Goal: Task Accomplishment & Management: Manage account settings

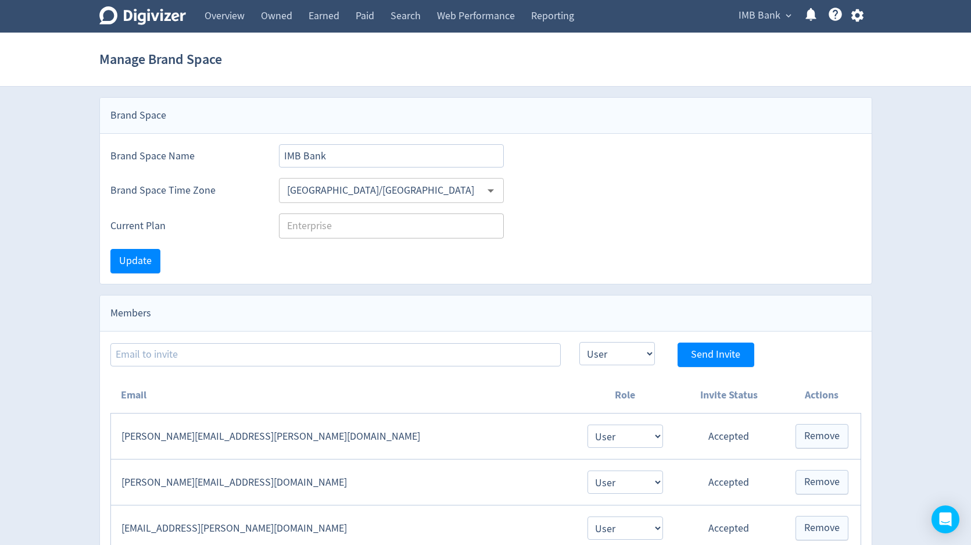
select select "USER"
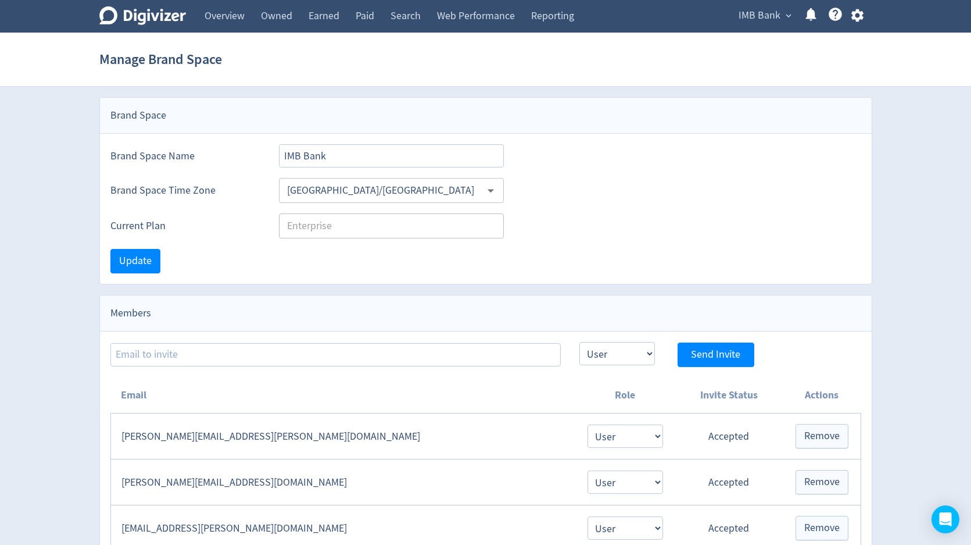
select select "USER"
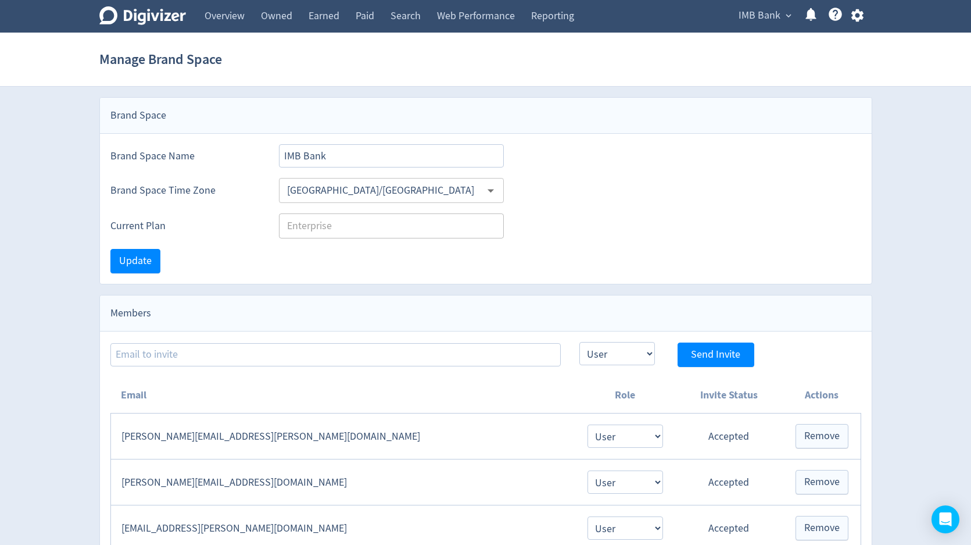
select select "USER"
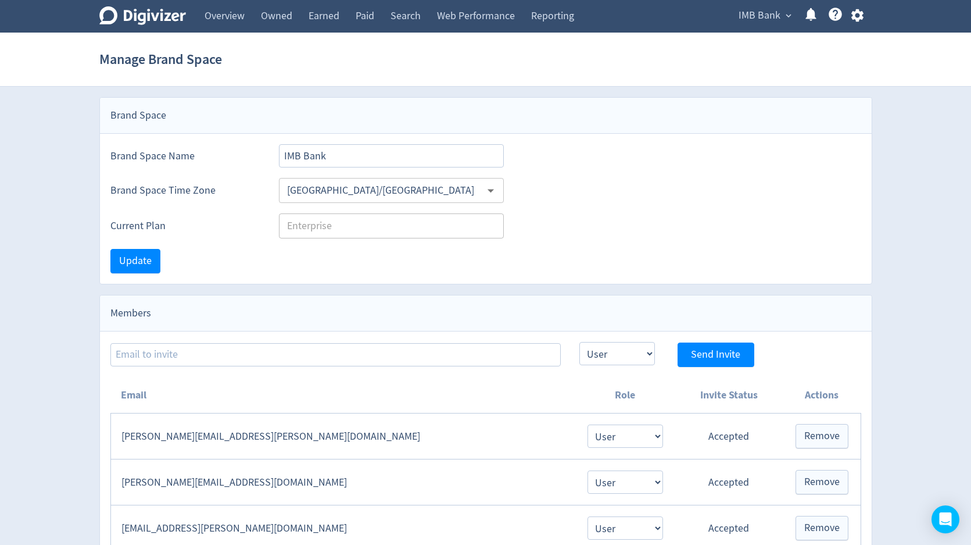
select select "USER"
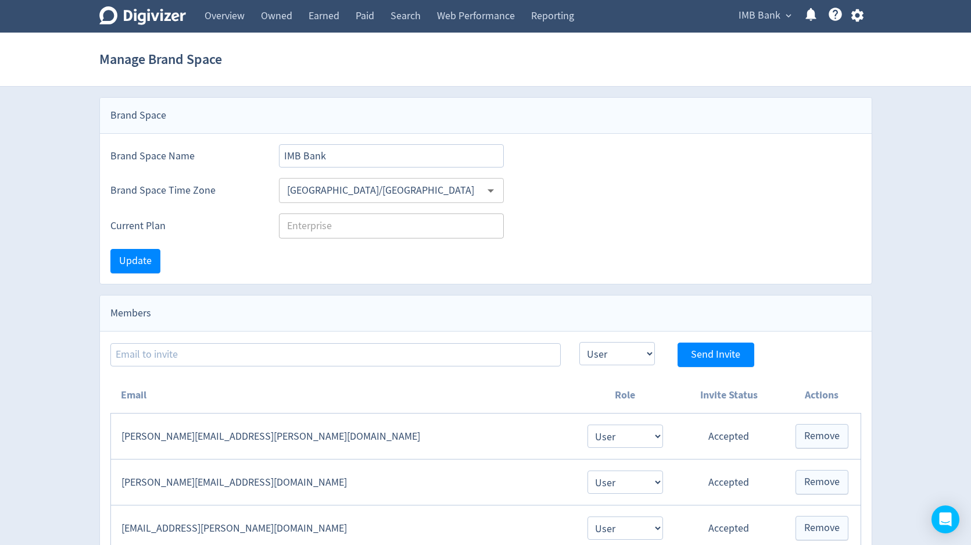
select select "USER"
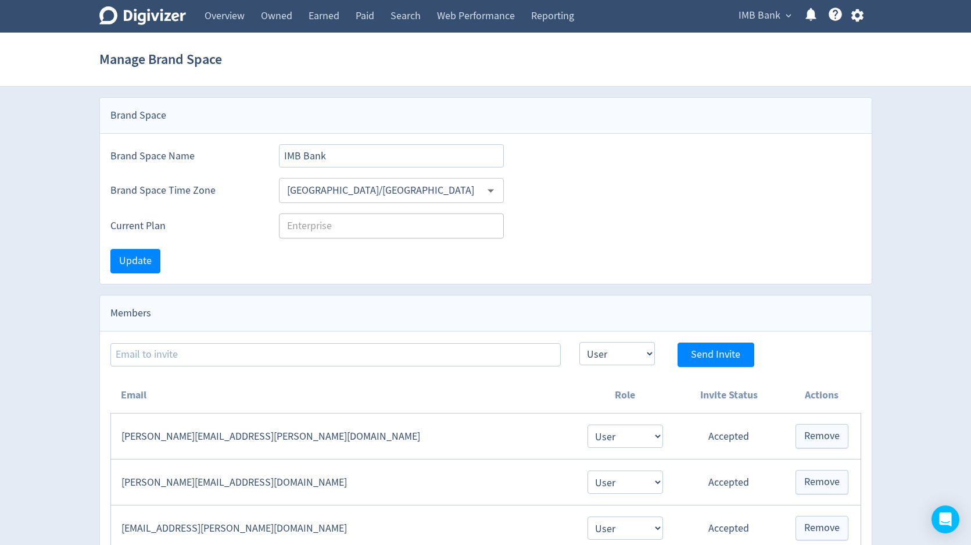
select select "USER"
click at [857, 17] on icon "button" at bounding box center [858, 16] width 16 height 16
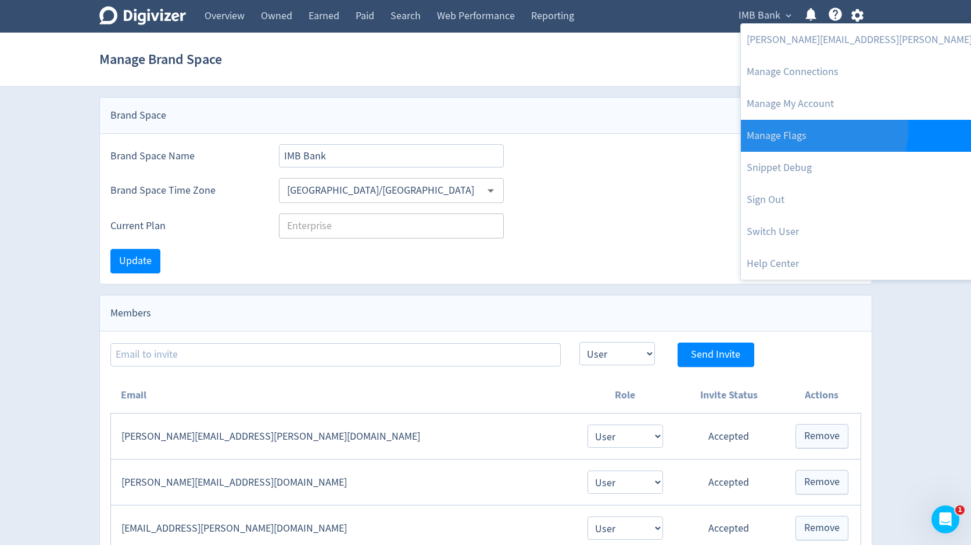
click at [823, 130] on link "Manage Flags" at bounding box center [896, 136] width 310 height 32
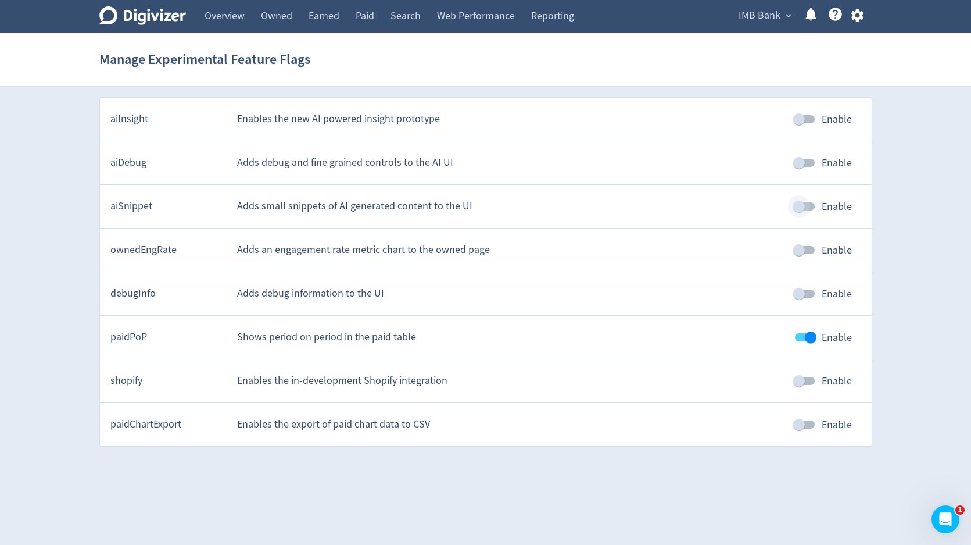
click at [807, 208] on input "Enable" at bounding box center [799, 206] width 66 height 22
checkbox input "true"
click at [750, 22] on span "IMB Bank" at bounding box center [760, 15] width 42 height 19
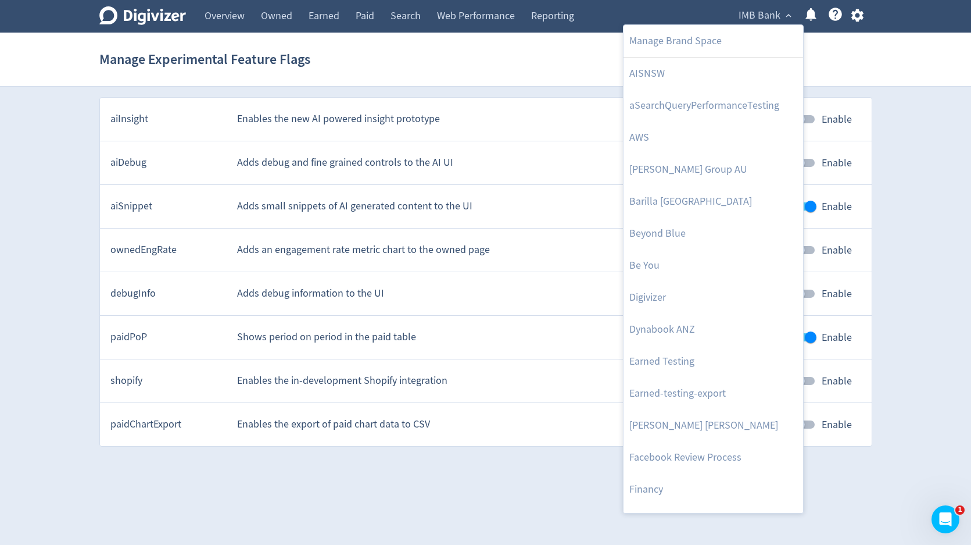
click at [856, 16] on div at bounding box center [485, 272] width 971 height 545
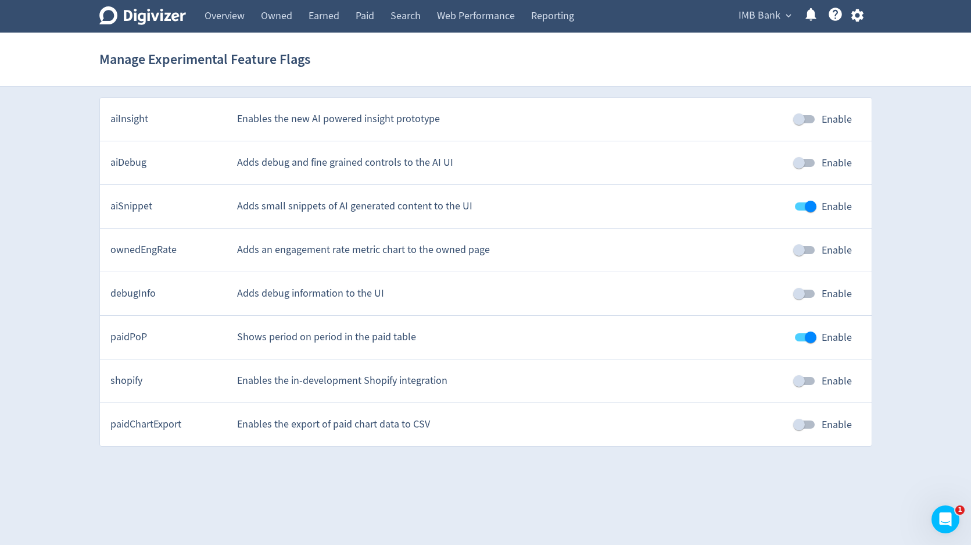
click at [856, 16] on icon "button" at bounding box center [858, 16] width 16 height 16
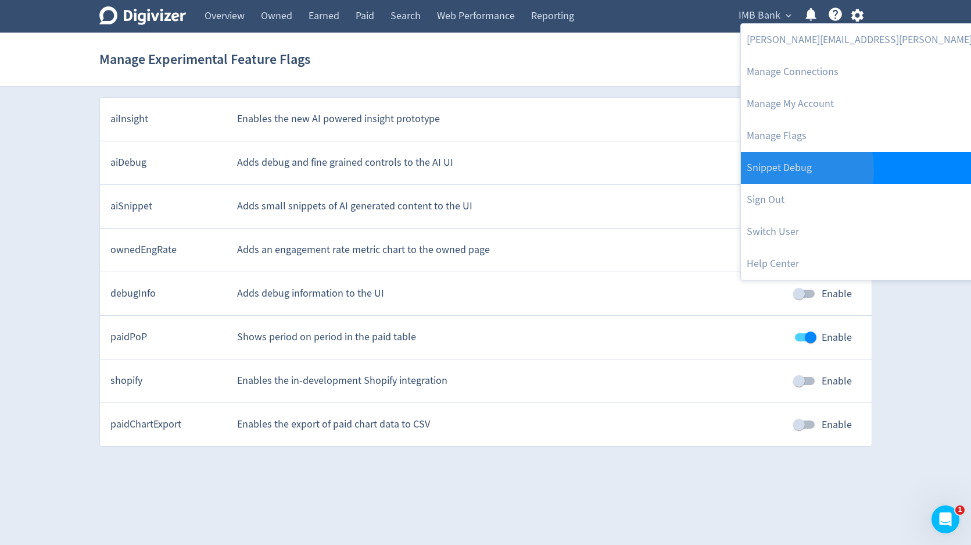
click at [784, 169] on link "Snippet Debug" at bounding box center [896, 168] width 310 height 32
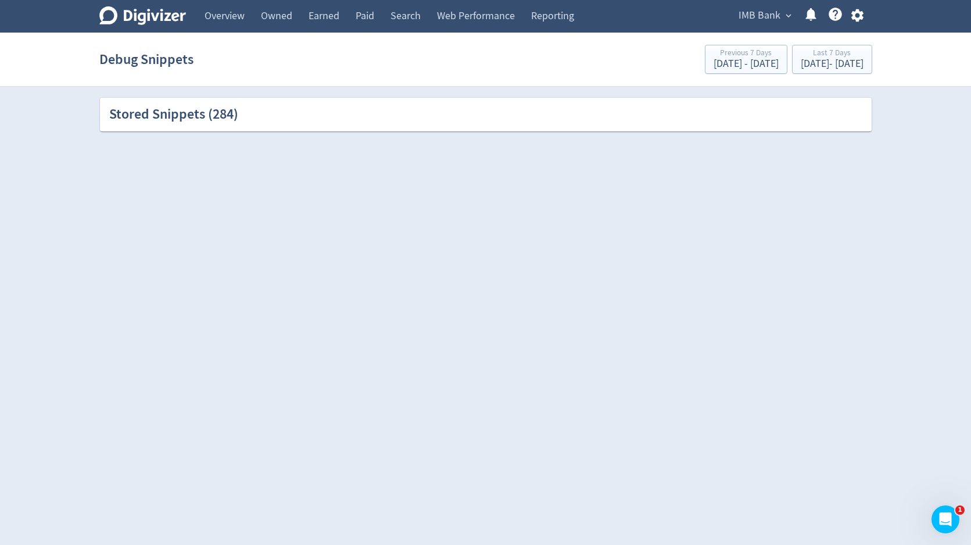
click at [757, 115] on div "Stored Snippets ( 284 )" at bounding box center [485, 115] width 753 height 20
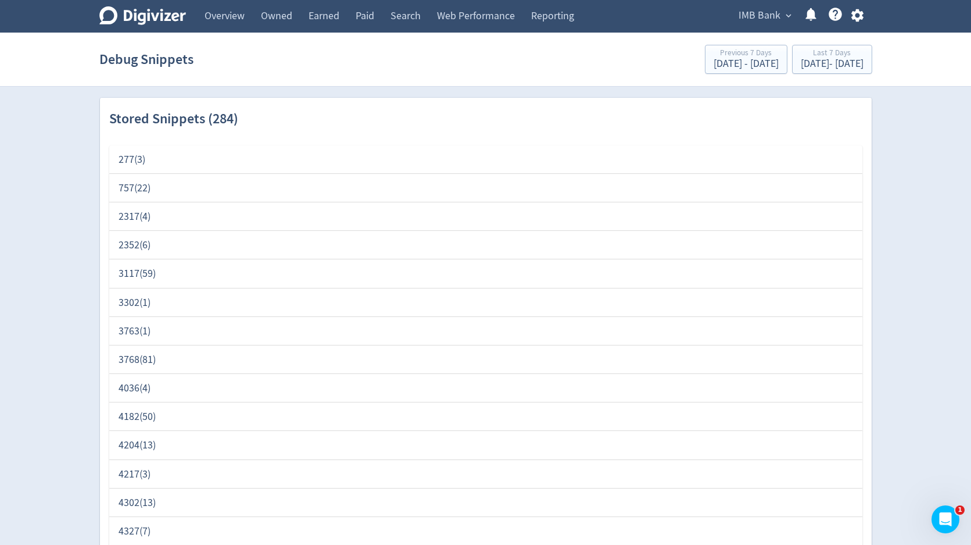
click at [133, 160] on div "277 ( 3 )" at bounding box center [486, 159] width 735 height 15
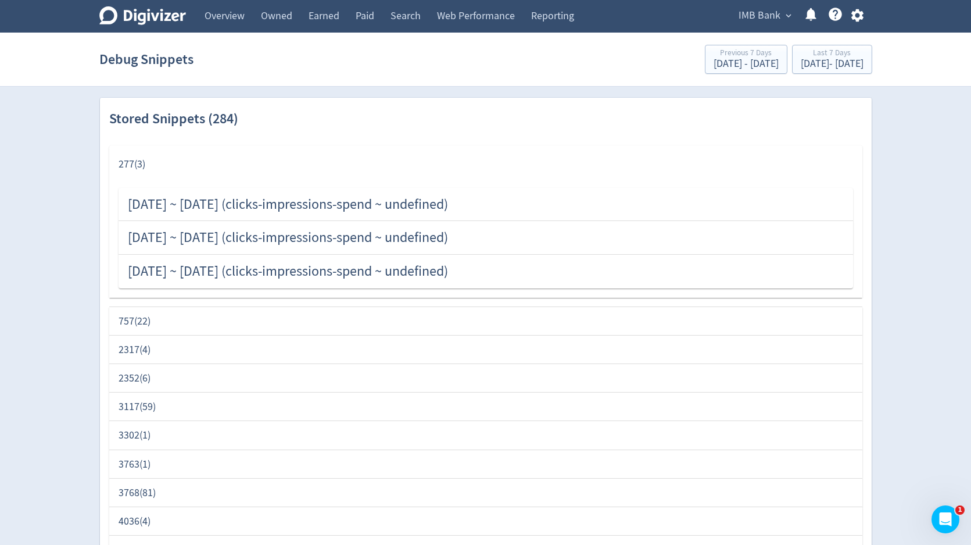
click at [139, 326] on div "757 ( 22 )" at bounding box center [486, 321] width 735 height 15
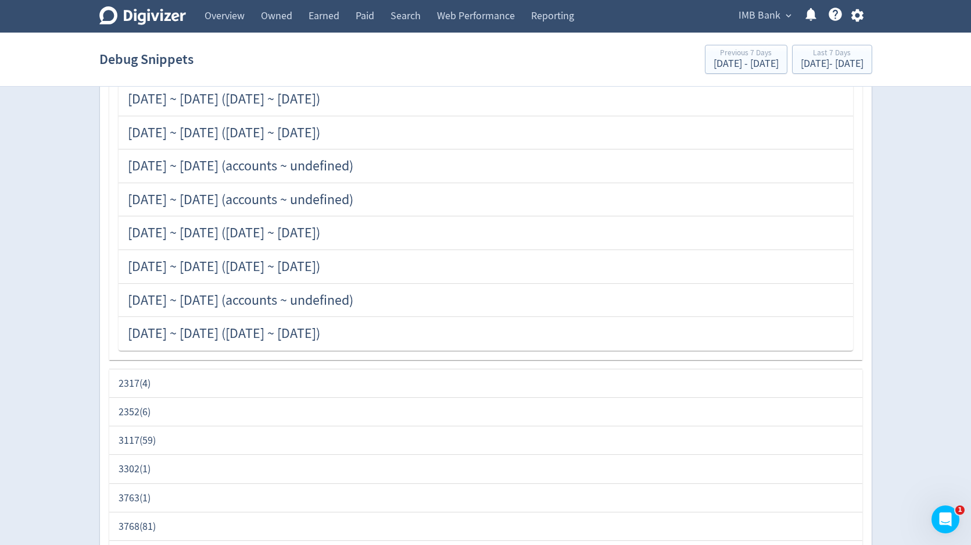
scroll to position [737, 0]
click at [135, 386] on div "2317 ( 4 )" at bounding box center [486, 381] width 735 height 15
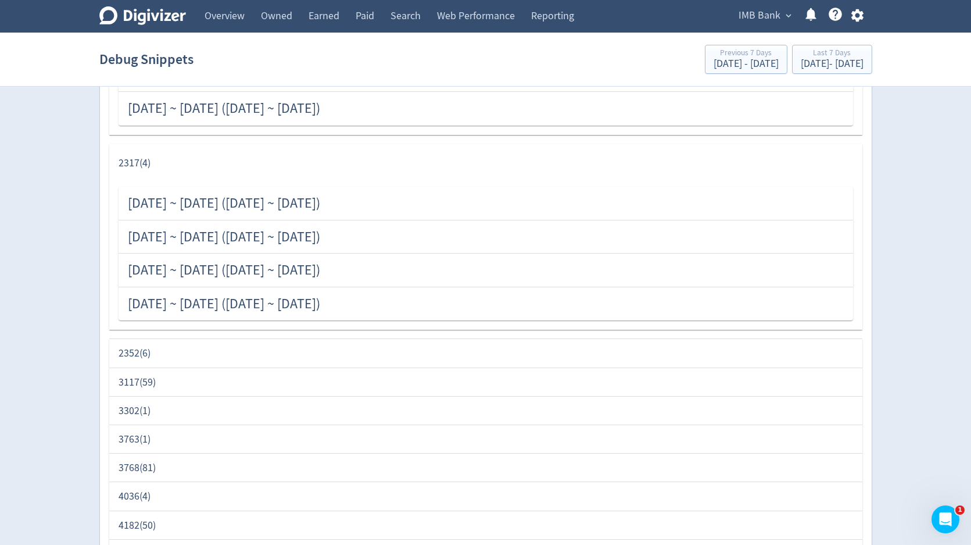
scroll to position [1147, 0]
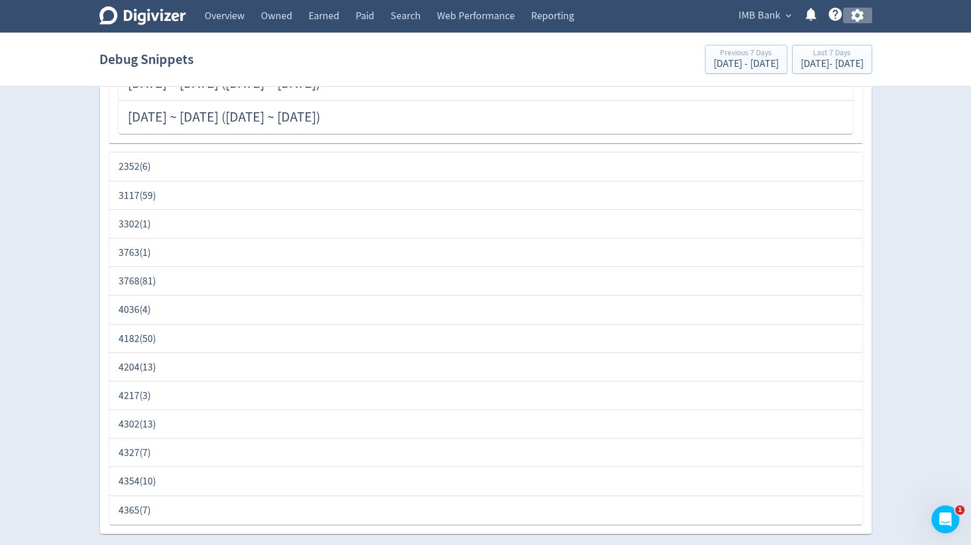
click at [858, 17] on icon "button" at bounding box center [858, 16] width 16 height 16
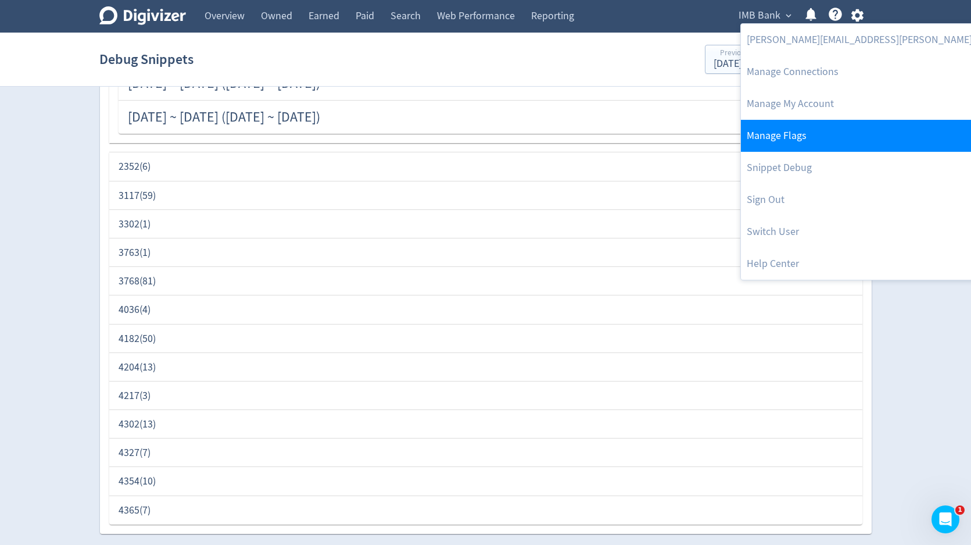
click at [800, 130] on link "Manage Flags" at bounding box center [896, 136] width 310 height 32
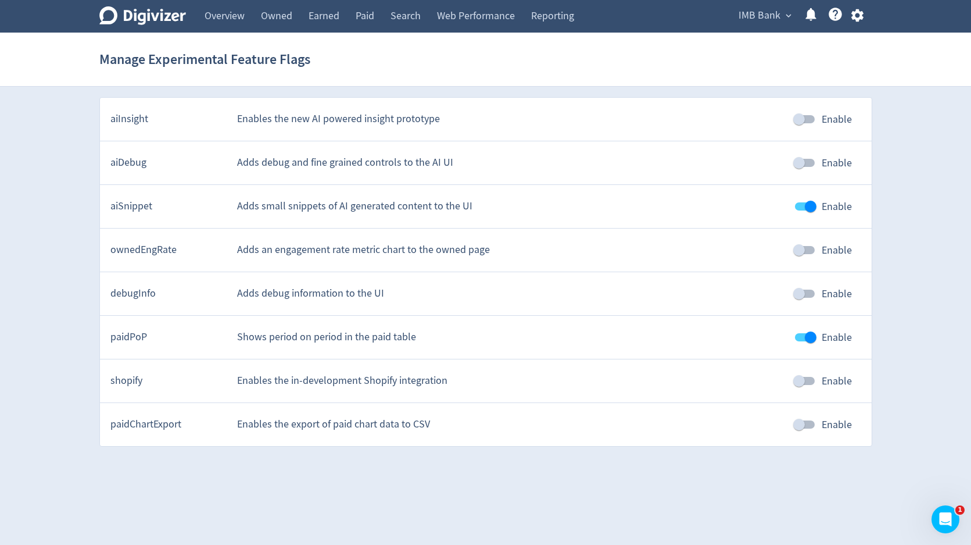
click at [798, 209] on input "Enable" at bounding box center [811, 206] width 66 height 22
checkbox input "false"
click at [785, 12] on span "expand_more" at bounding box center [788, 15] width 10 height 10
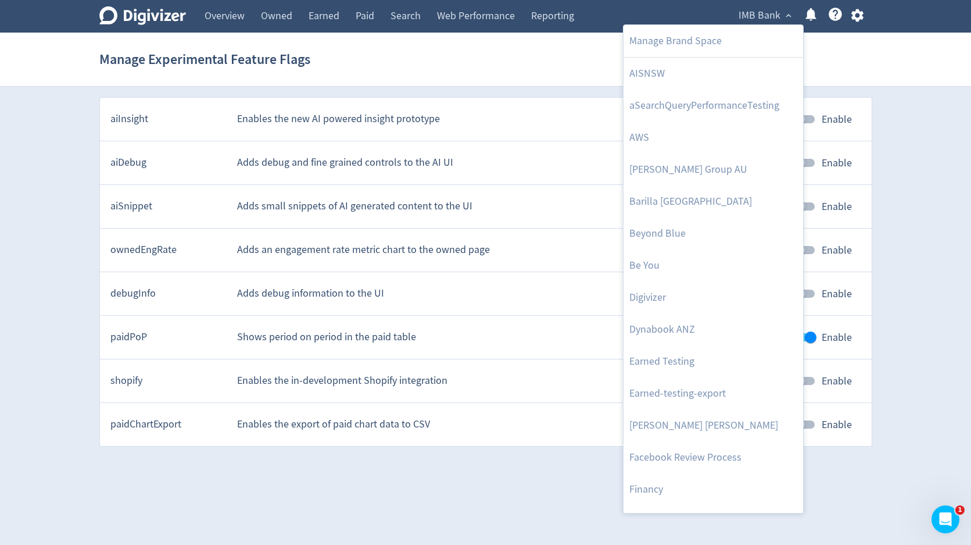
click at [858, 17] on div at bounding box center [485, 272] width 971 height 545
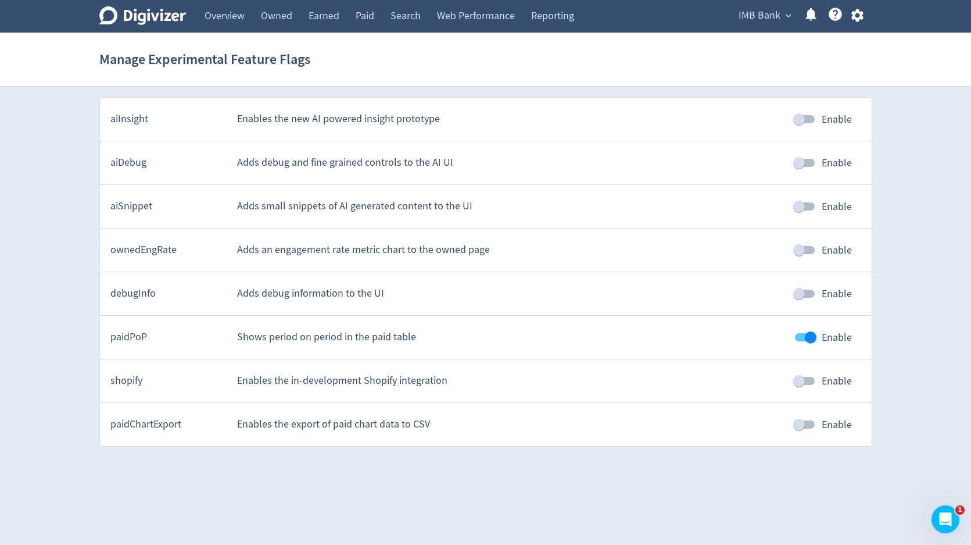
click at [858, 17] on body "Digivizer Logo Mark Digivizer Logo Overview Owned Earned Paid Search Web Perfor…" at bounding box center [485, 223] width 971 height 446
click at [858, 17] on icon "button" at bounding box center [858, 15] width 12 height 13
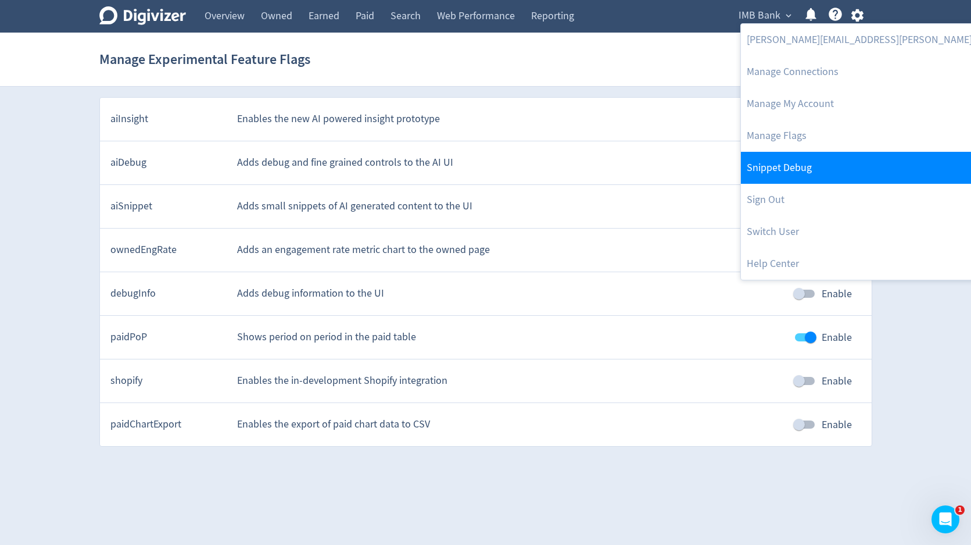
click at [772, 167] on link "Snippet Debug" at bounding box center [896, 168] width 310 height 32
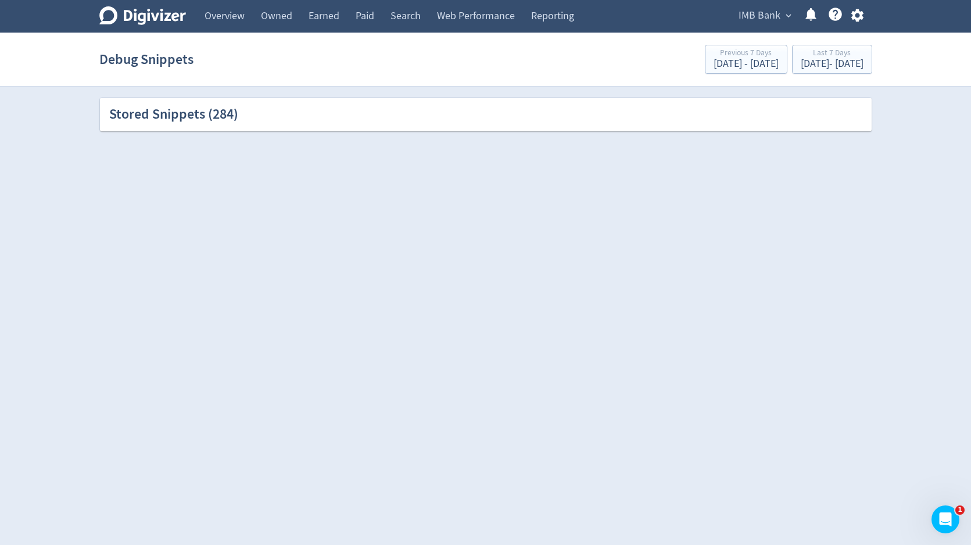
click at [217, 120] on div "Stored Snippets ( 284 )" at bounding box center [173, 115] width 129 height 20
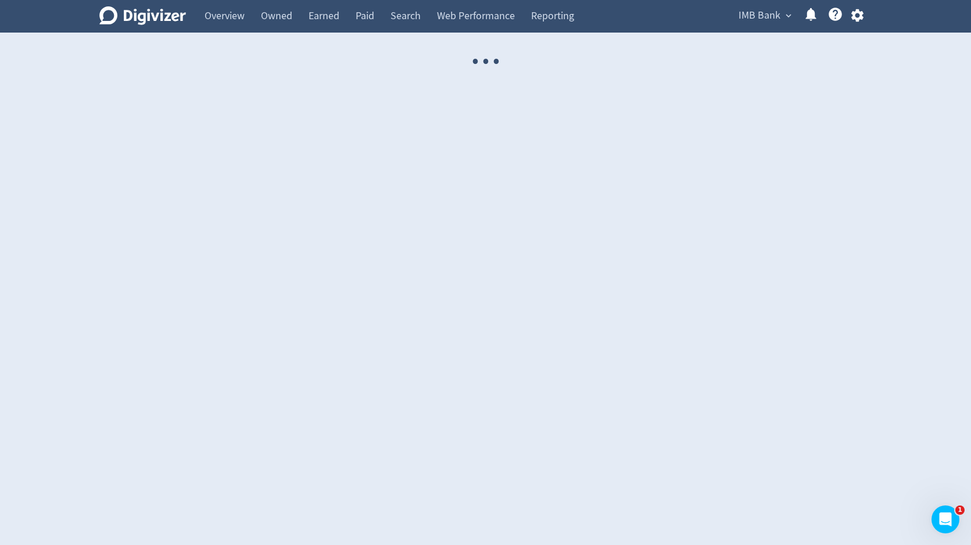
select select "USER"
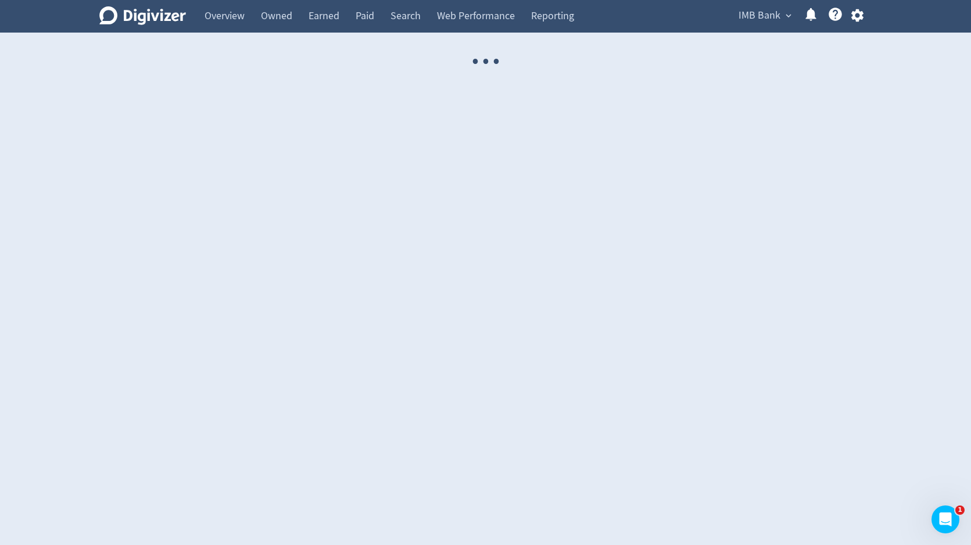
select select "USER"
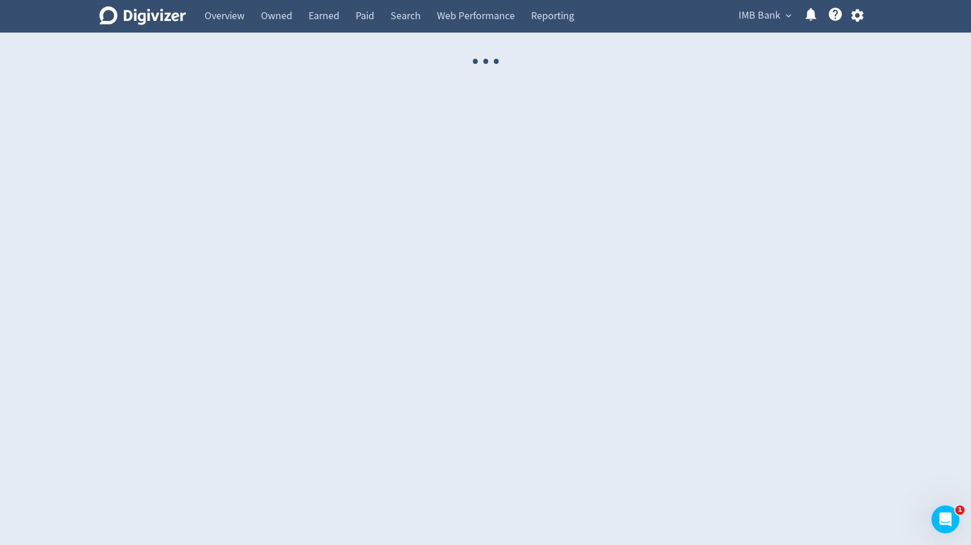
select select "USER"
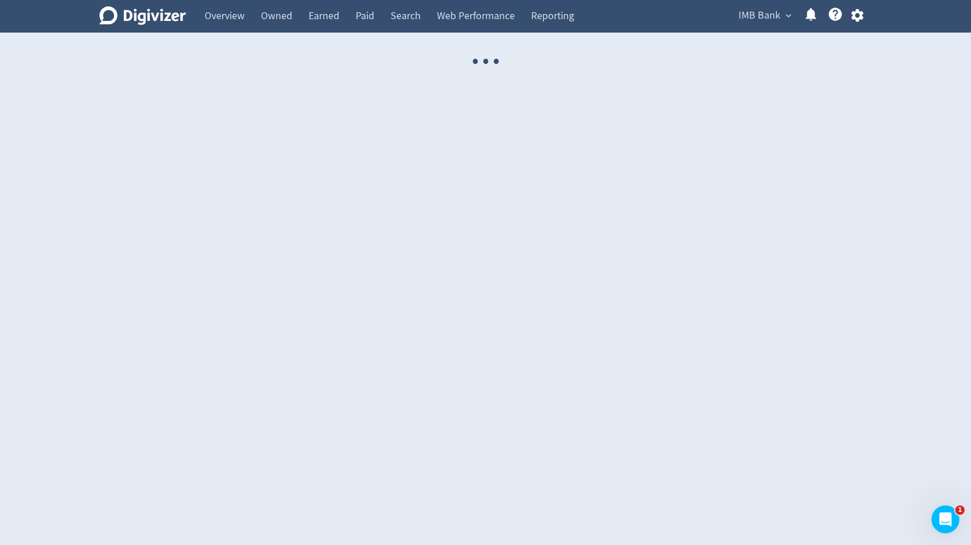
select select "USER"
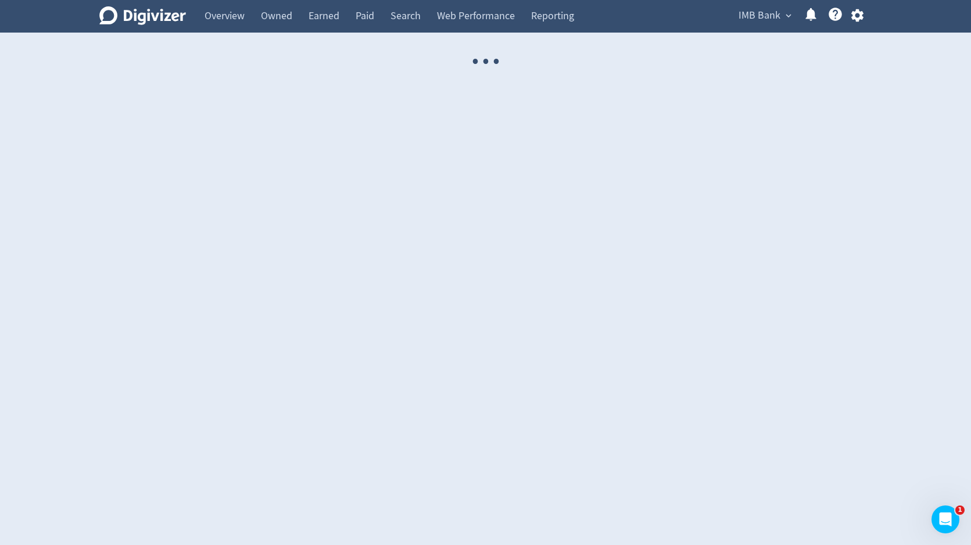
select select "USER"
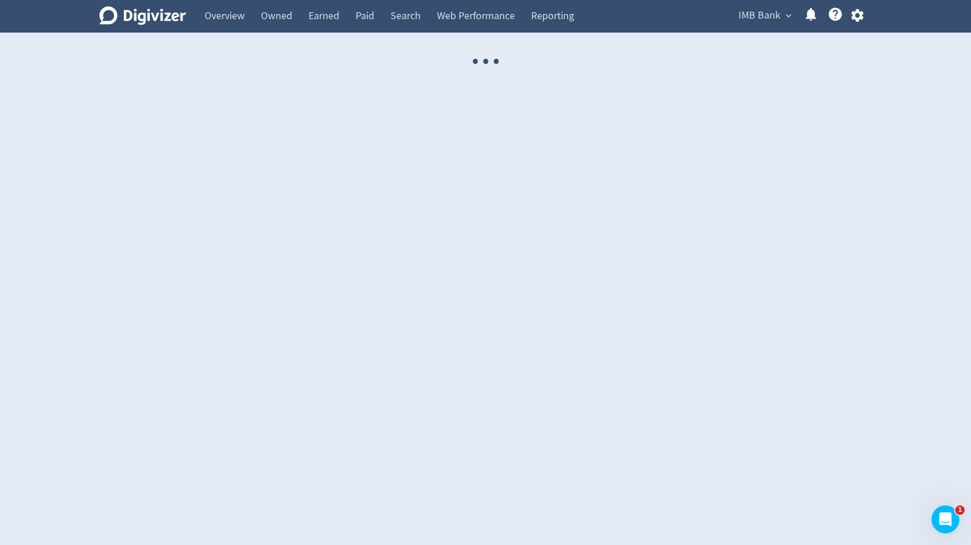
select select "USER"
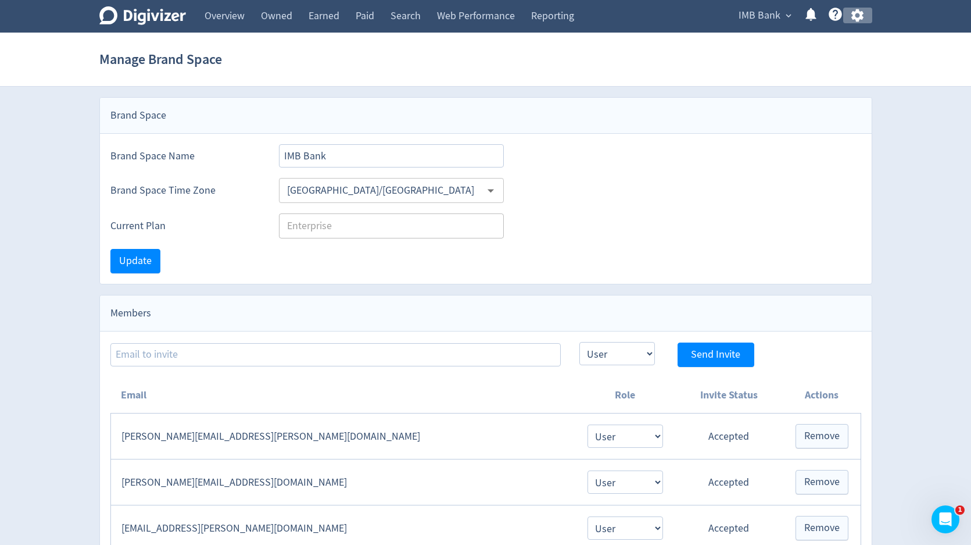
click at [860, 20] on icon "button" at bounding box center [858, 16] width 16 height 16
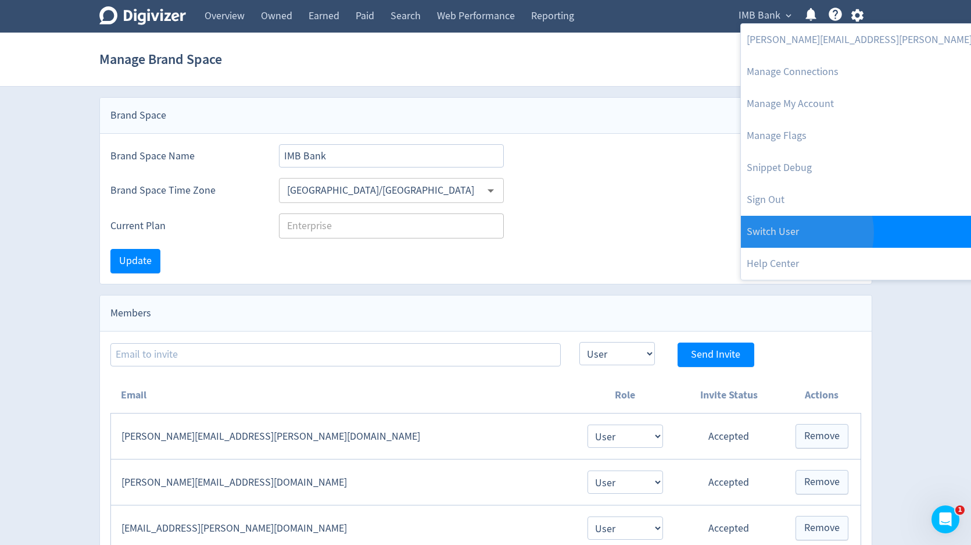
click at [796, 232] on link "Switch User" at bounding box center [896, 232] width 310 height 32
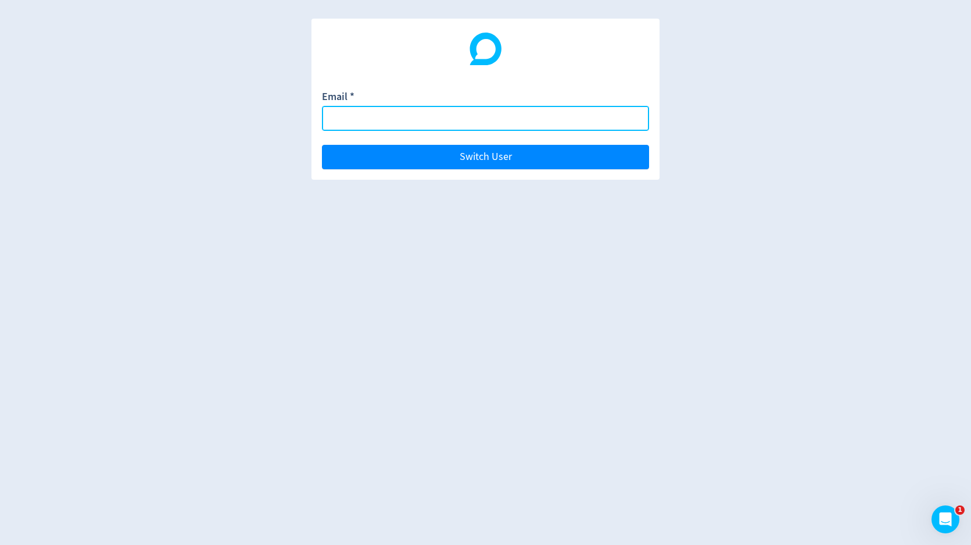
click at [599, 115] on input "Email *" at bounding box center [485, 118] width 327 height 25
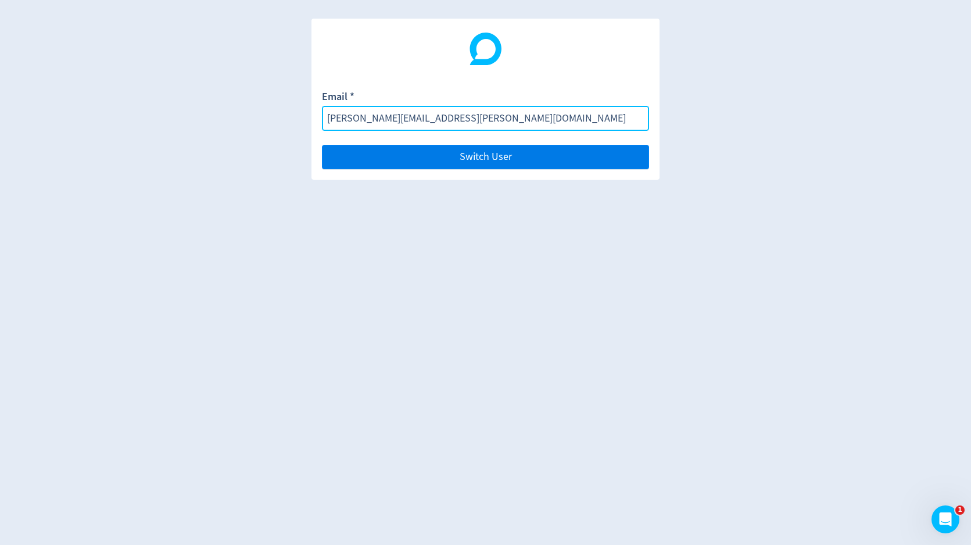
type input "[PERSON_NAME][EMAIL_ADDRESS][PERSON_NAME][DOMAIN_NAME]"
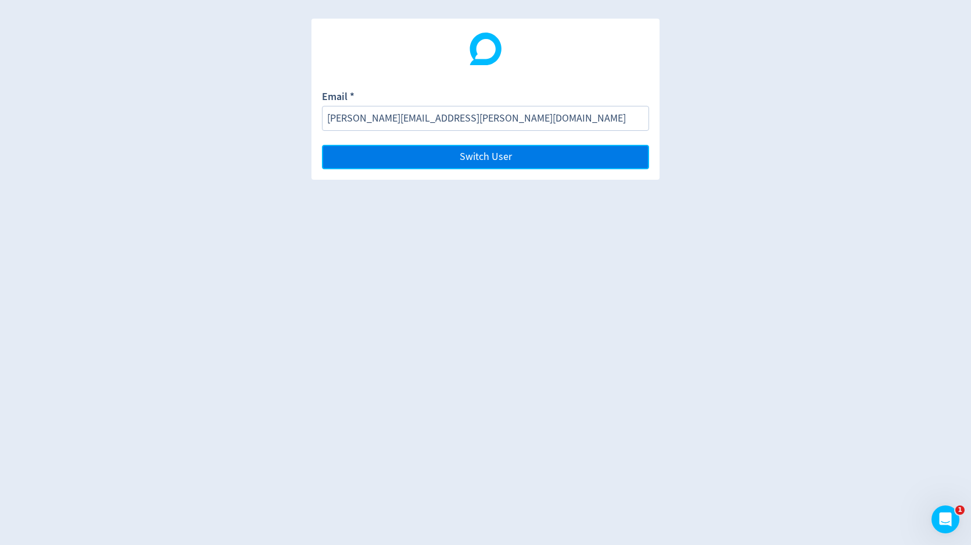
click at [366, 165] on button "Switch User" at bounding box center [485, 157] width 327 height 24
